Goal: Find contact information: Find contact information

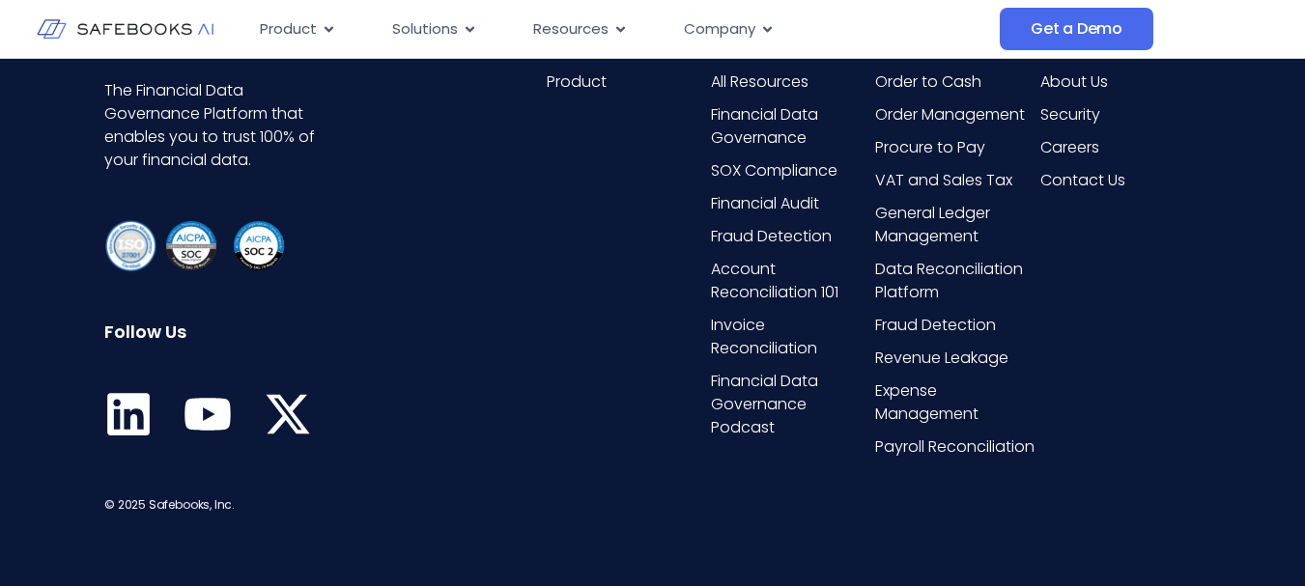
scroll to position [4875, 0]
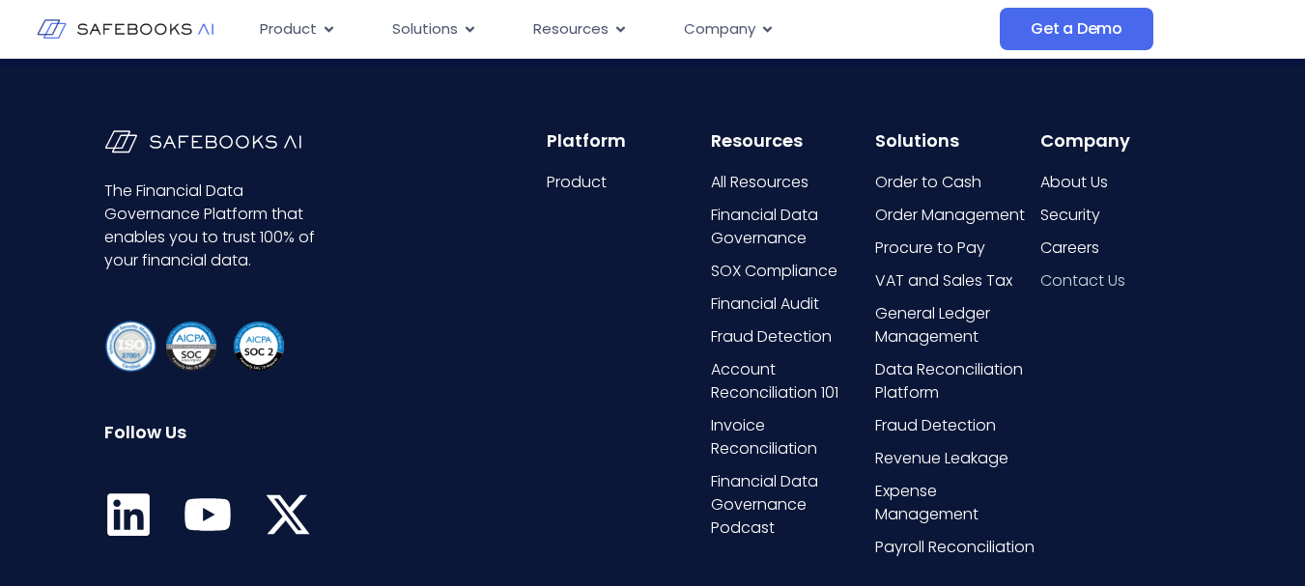
click at [1062, 282] on span "Contact Us" at bounding box center [1082, 280] width 85 height 23
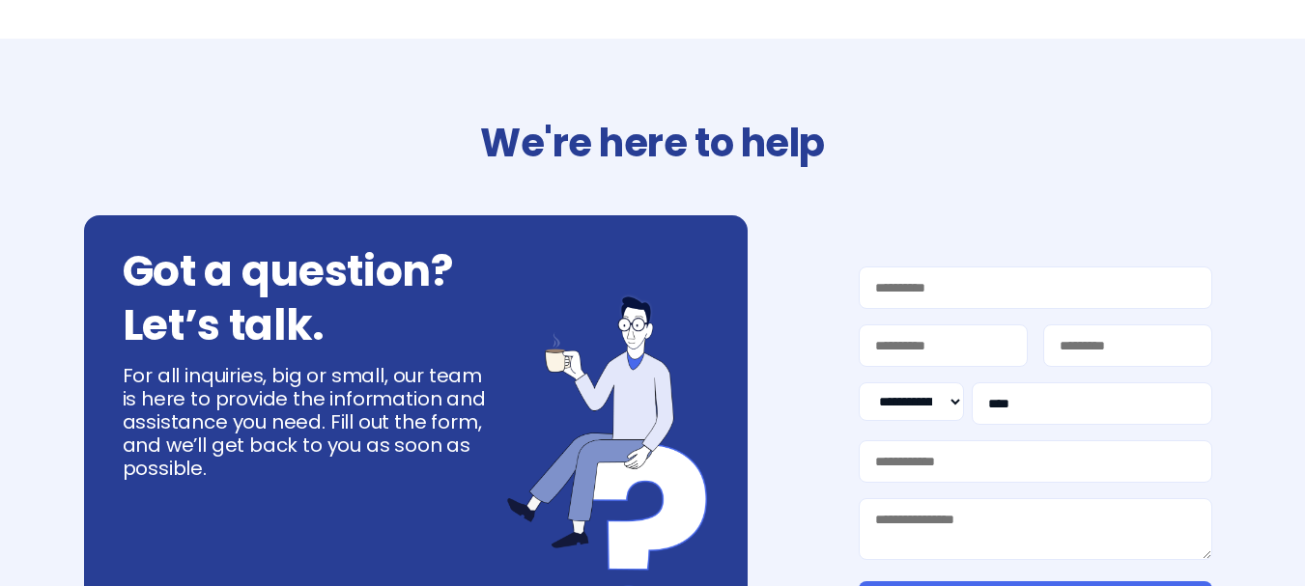
select select "**"
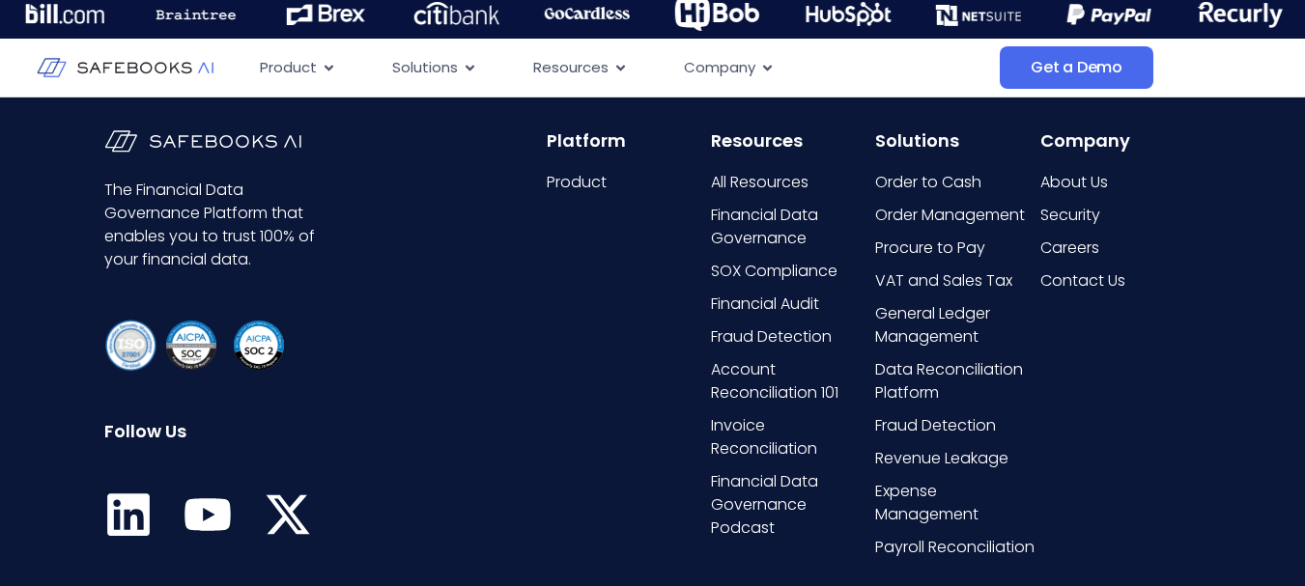
click at [138, 506] on icon at bounding box center [128, 515] width 42 height 42
